Goal: Transaction & Acquisition: Book appointment/travel/reservation

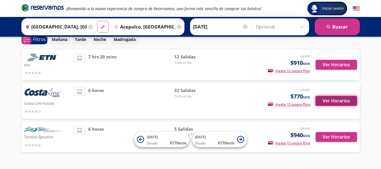
click at [326, 105] on button "Ver Horarios" at bounding box center [335, 101] width 41 height 10
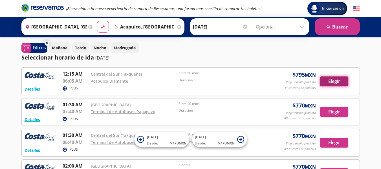
click at [325, 81] on button "Elegir" at bounding box center [334, 81] width 28 height 10
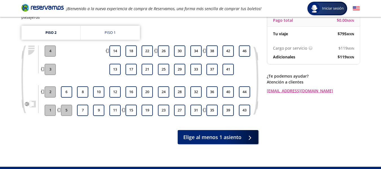
scroll to position [60, 0]
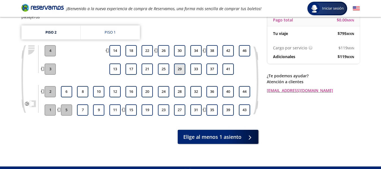
click at [178, 63] on button "29" at bounding box center [179, 68] width 11 height 11
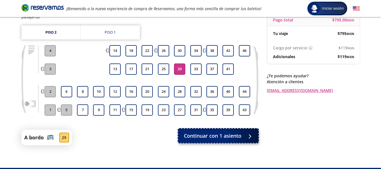
click at [190, 133] on span "Continuar con 1 asiento" at bounding box center [212, 136] width 57 height 8
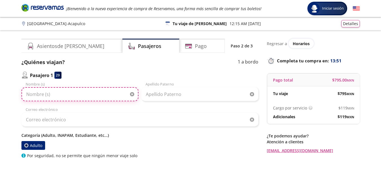
click at [109, 94] on input "Nombre (s)" at bounding box center [79, 94] width 117 height 14
type input "[GEOGRAPHIC_DATA]"
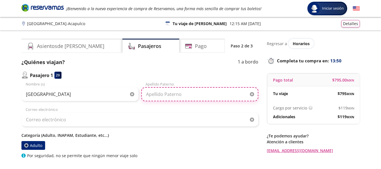
type input "[PERSON_NAME]"
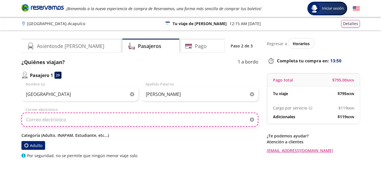
type input "[EMAIL_ADDRESS][DOMAIN_NAME]"
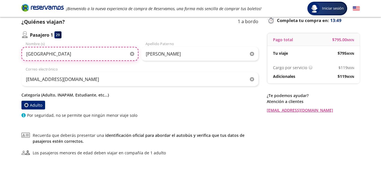
scroll to position [91, 0]
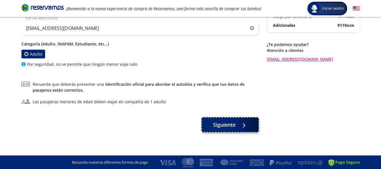
click at [225, 126] on span "Siguiente" at bounding box center [224, 125] width 22 height 8
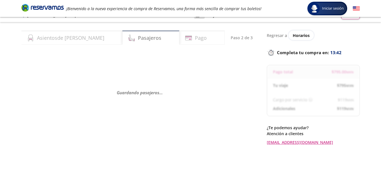
scroll to position [9, 0]
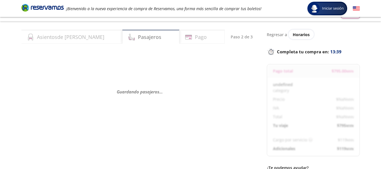
select select "MX"
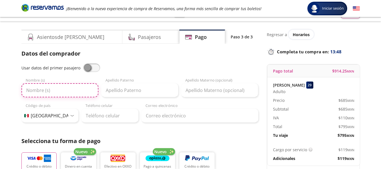
click at [74, 91] on input "Nombre (s)" at bounding box center [59, 90] width 77 height 14
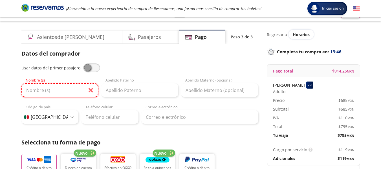
type input "[GEOGRAPHIC_DATA]"
type input "[PERSON_NAME]"
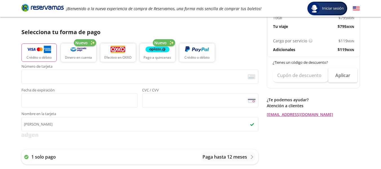
scroll to position [137, 0]
